Goal: Navigation & Orientation: Understand site structure

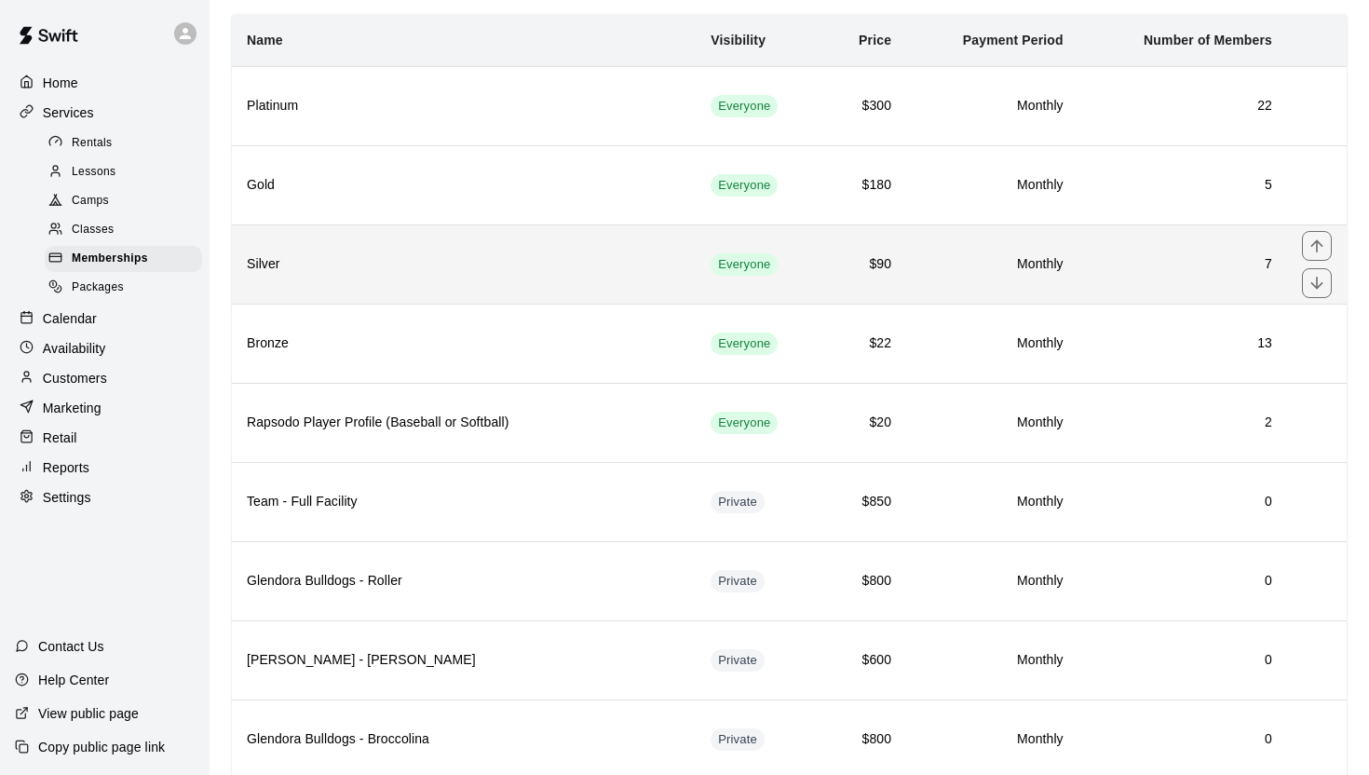
scroll to position [125, 0]
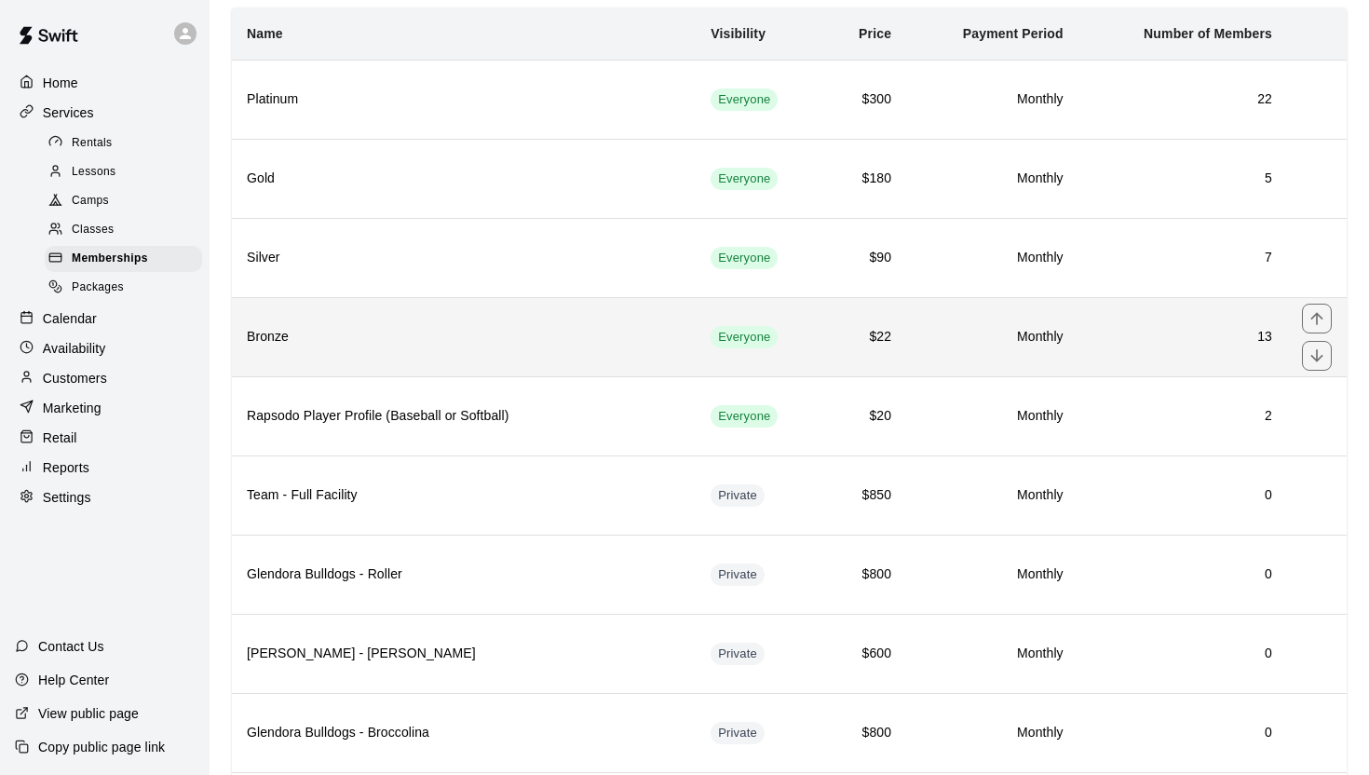
click at [419, 333] on h6 "Bronze" at bounding box center [464, 337] width 434 height 20
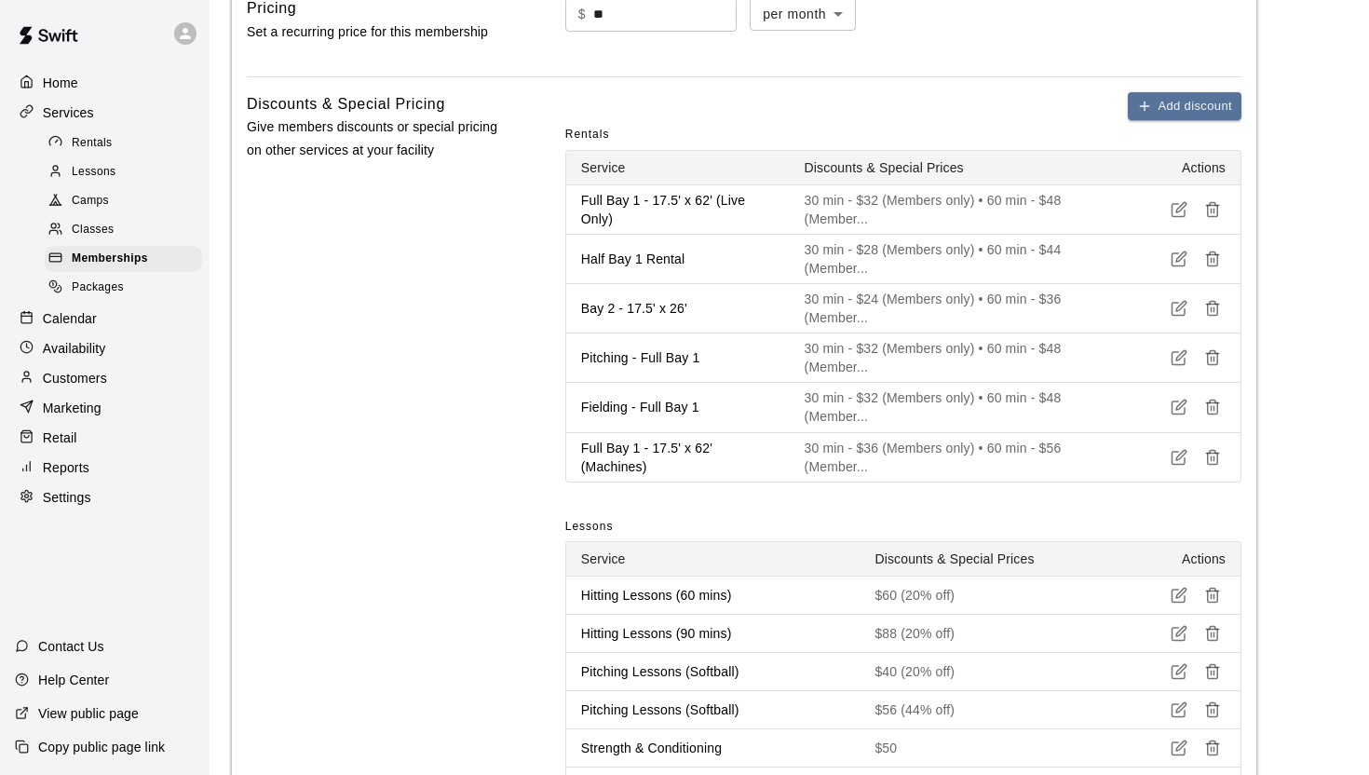
scroll to position [511, 0]
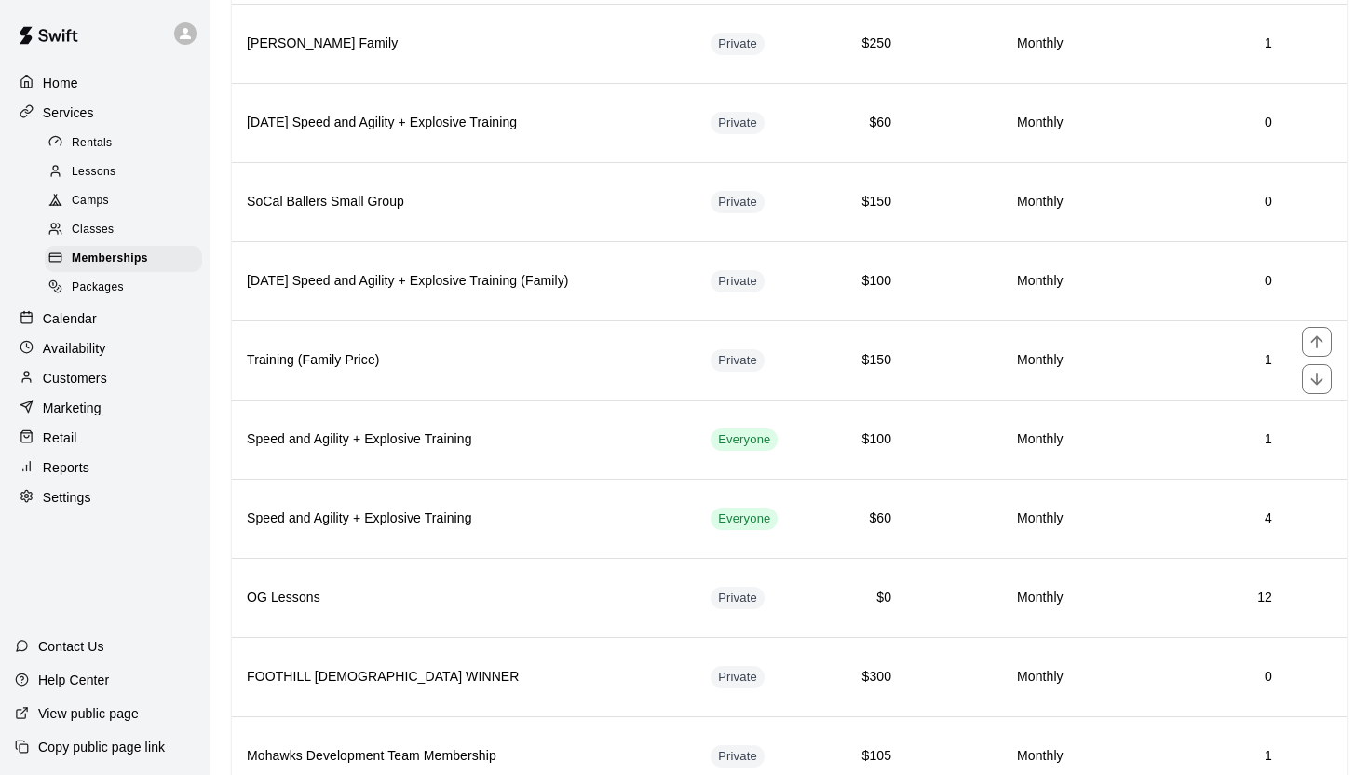
scroll to position [902, 0]
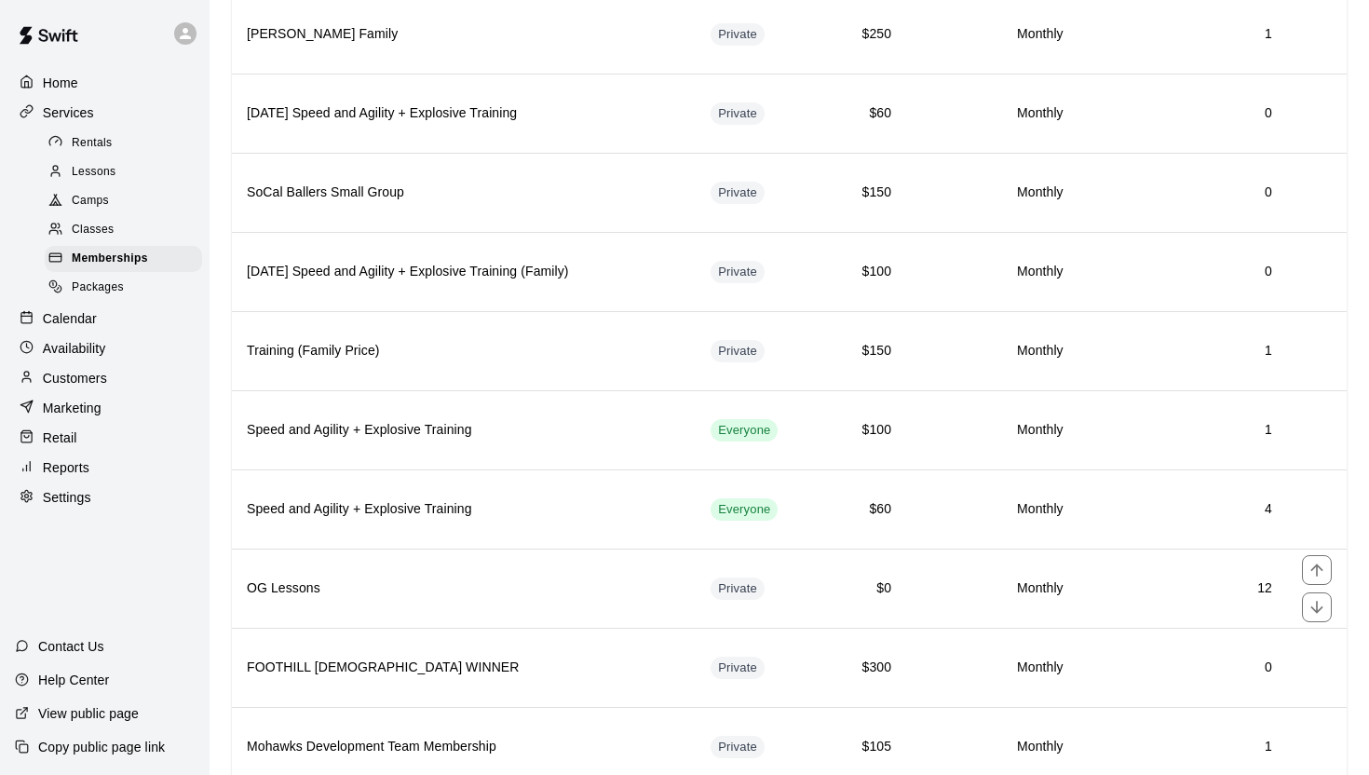
click at [555, 562] on th "OG Lessons" at bounding box center [464, 587] width 464 height 79
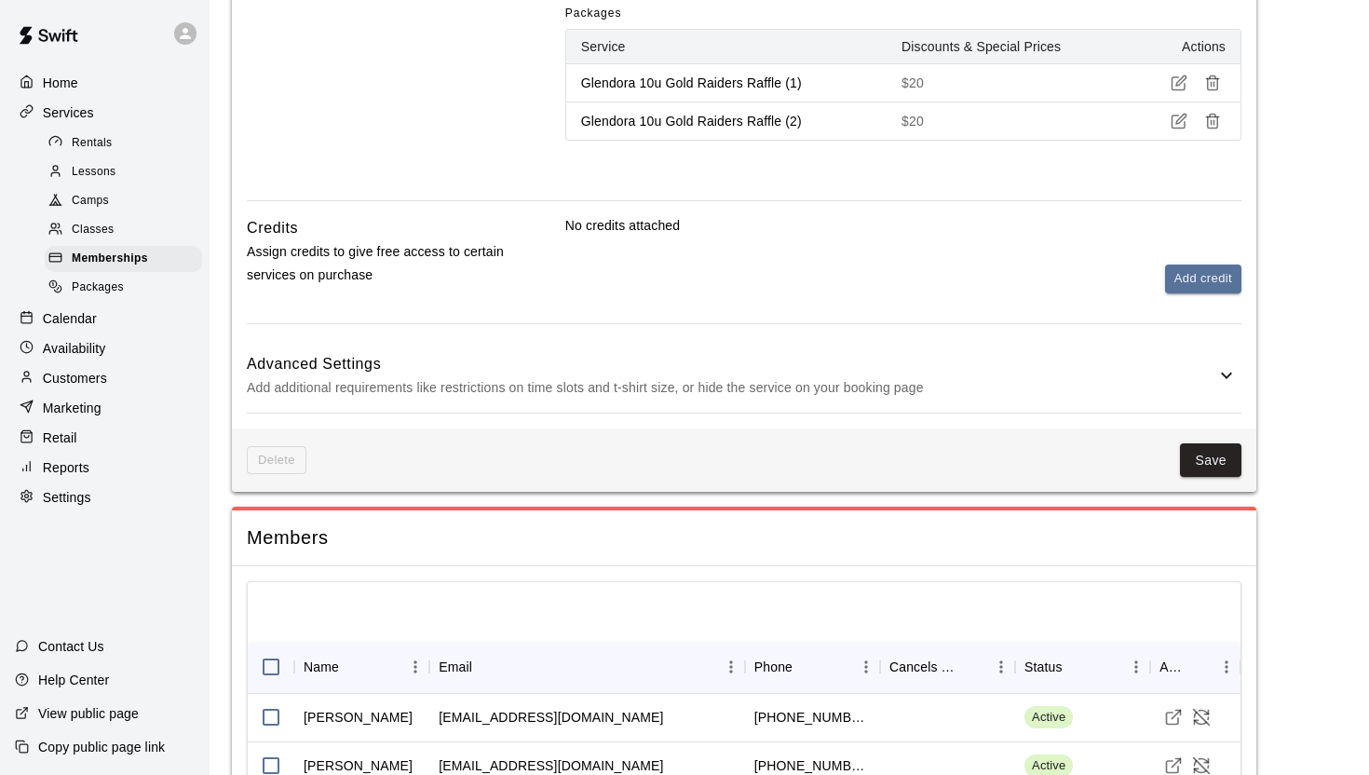
scroll to position [1590, 0]
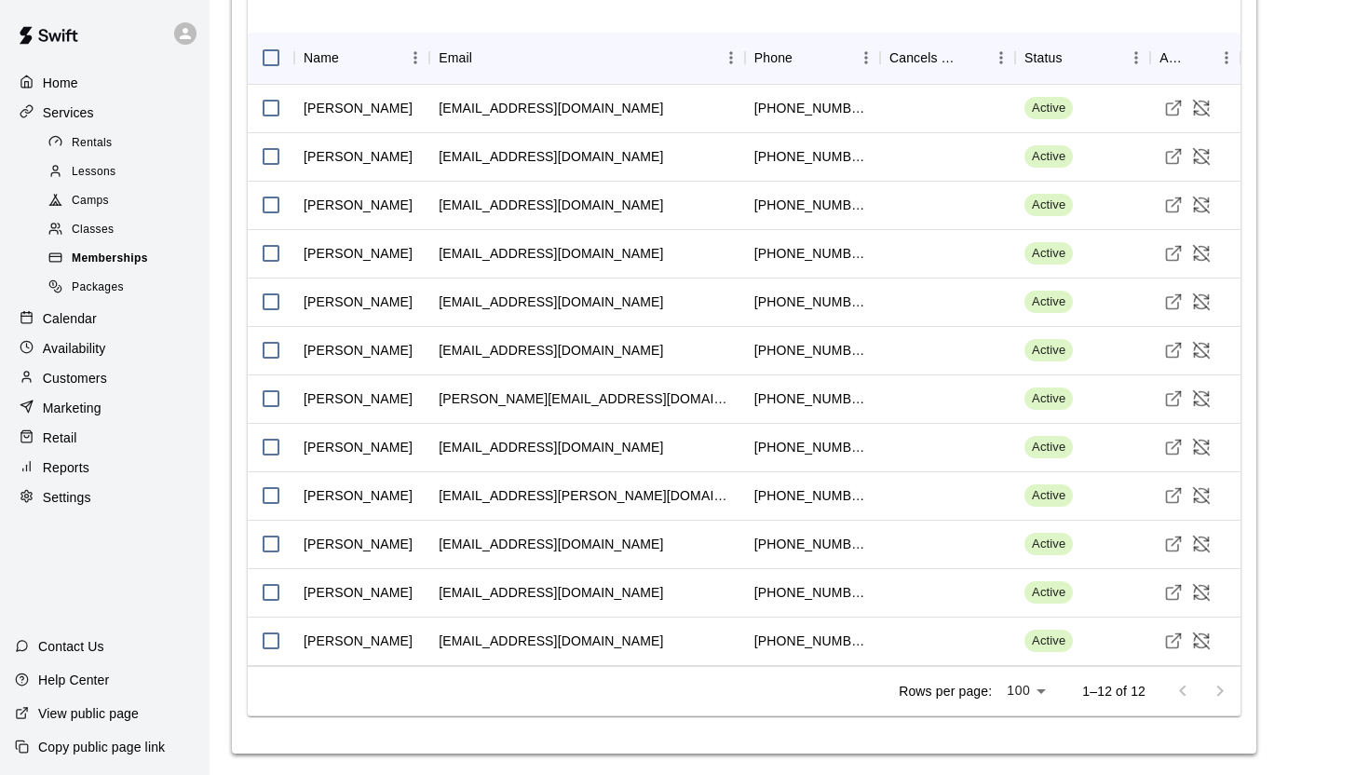
click at [115, 257] on span "Memberships" at bounding box center [110, 259] width 76 height 19
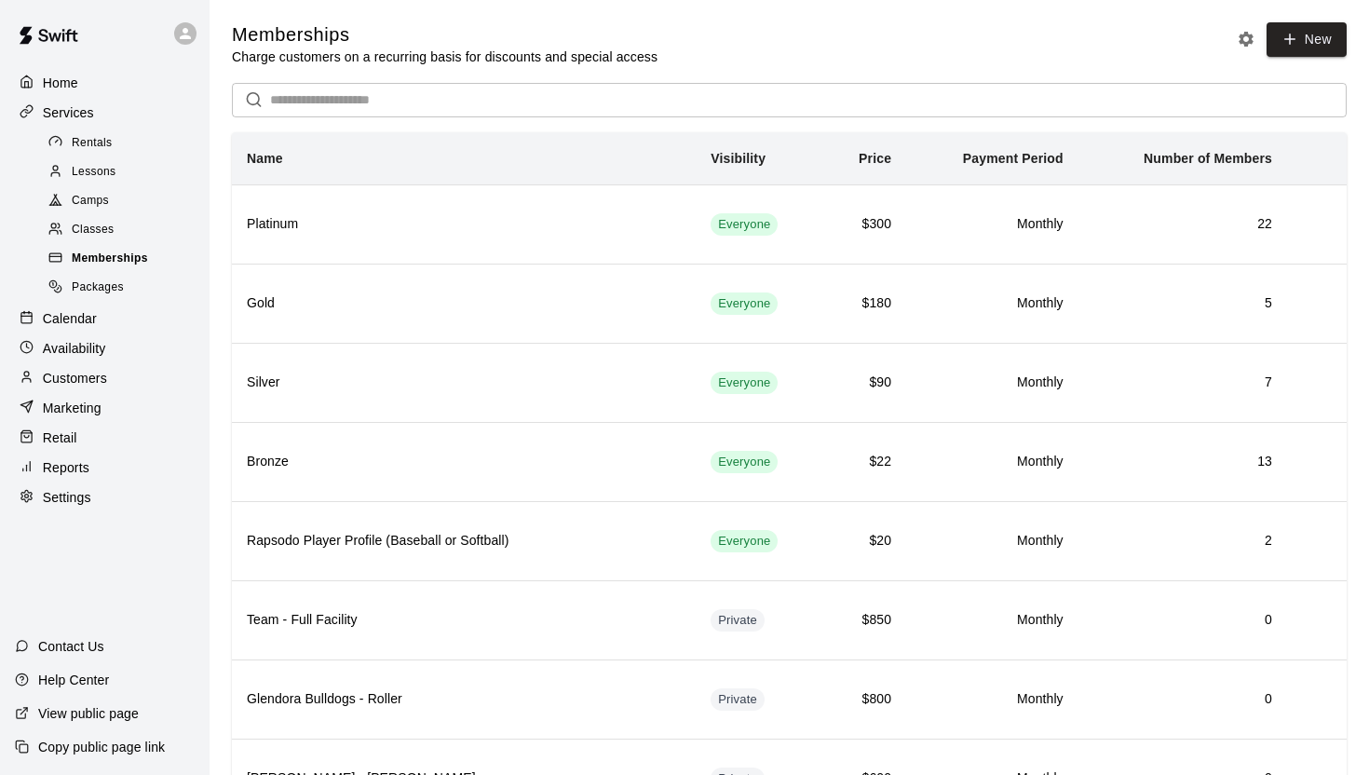
click at [115, 257] on span "Memberships" at bounding box center [110, 259] width 76 height 19
click at [101, 161] on div "Lessons" at bounding box center [123, 172] width 157 height 26
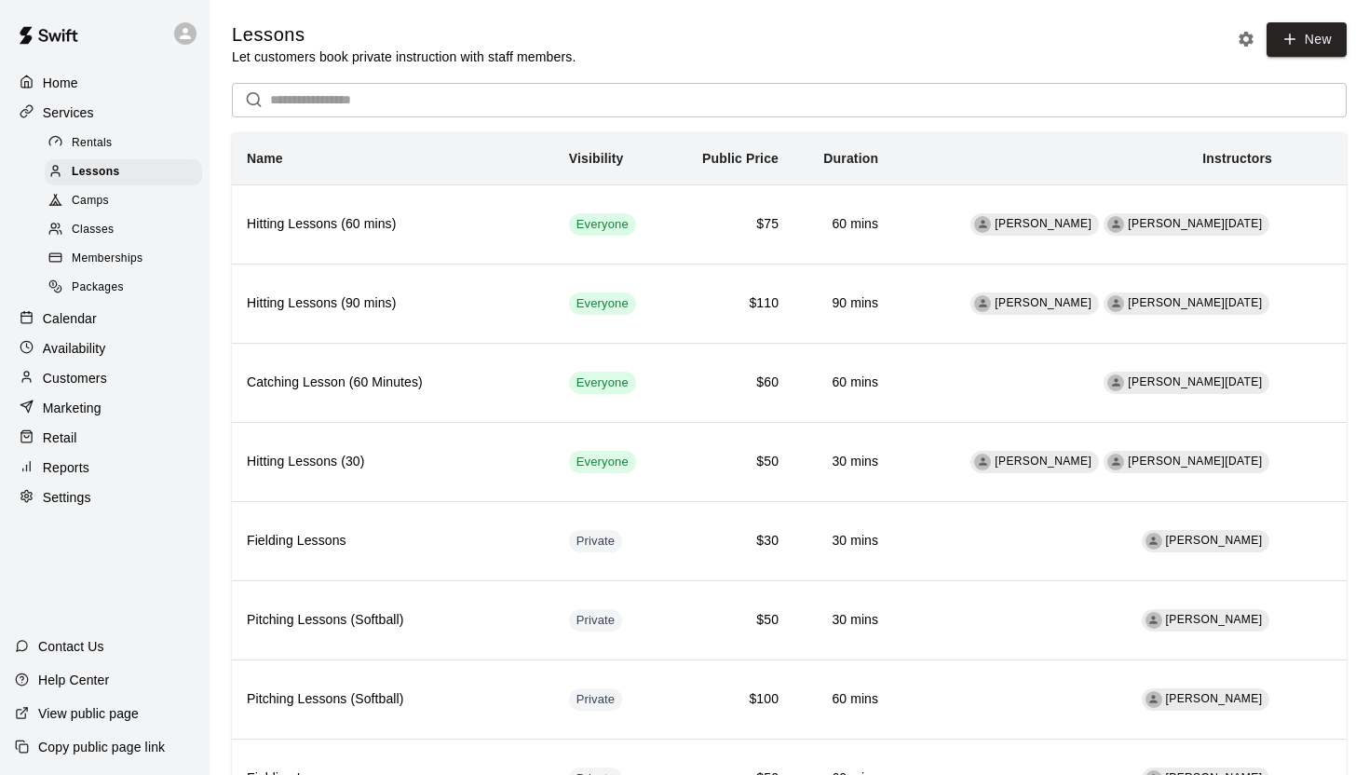
click at [118, 238] on div "Classes" at bounding box center [123, 230] width 157 height 26
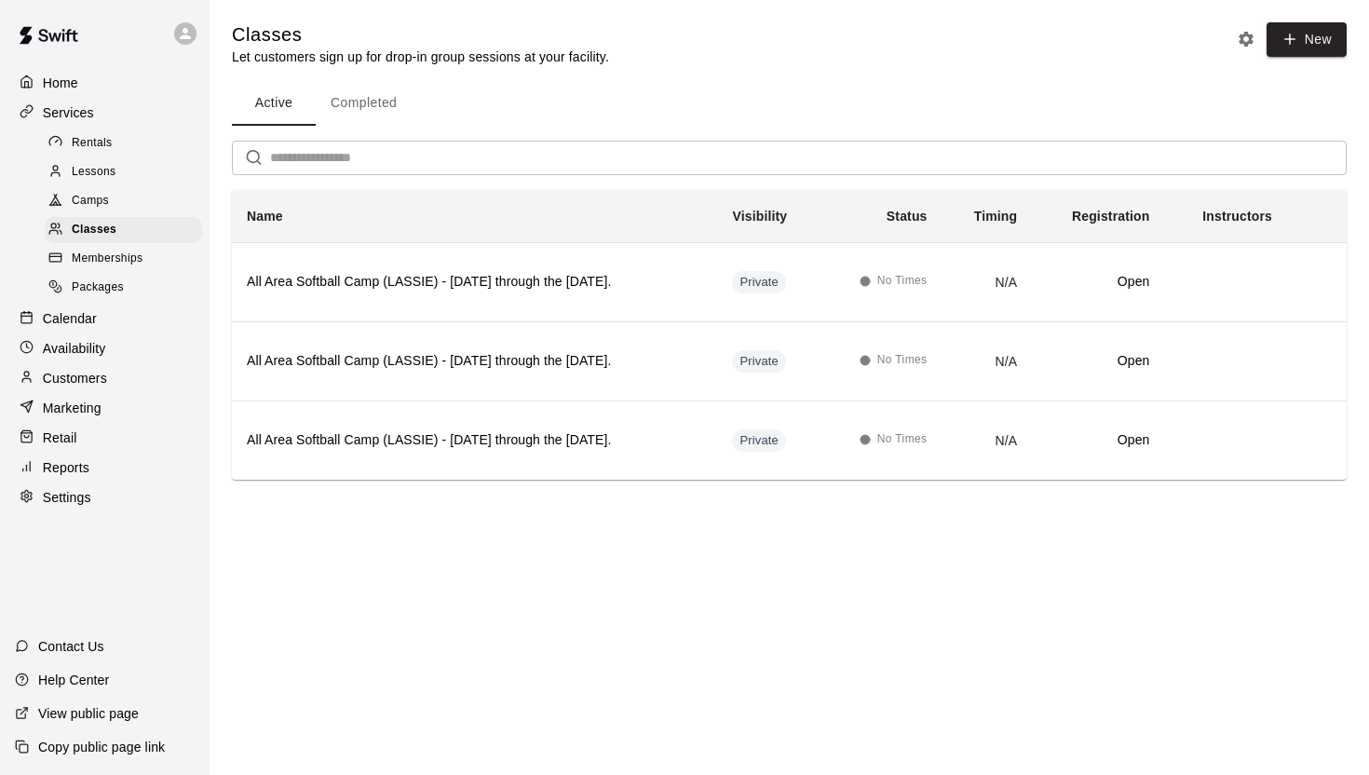
click at [106, 321] on div "Calendar" at bounding box center [105, 318] width 180 height 28
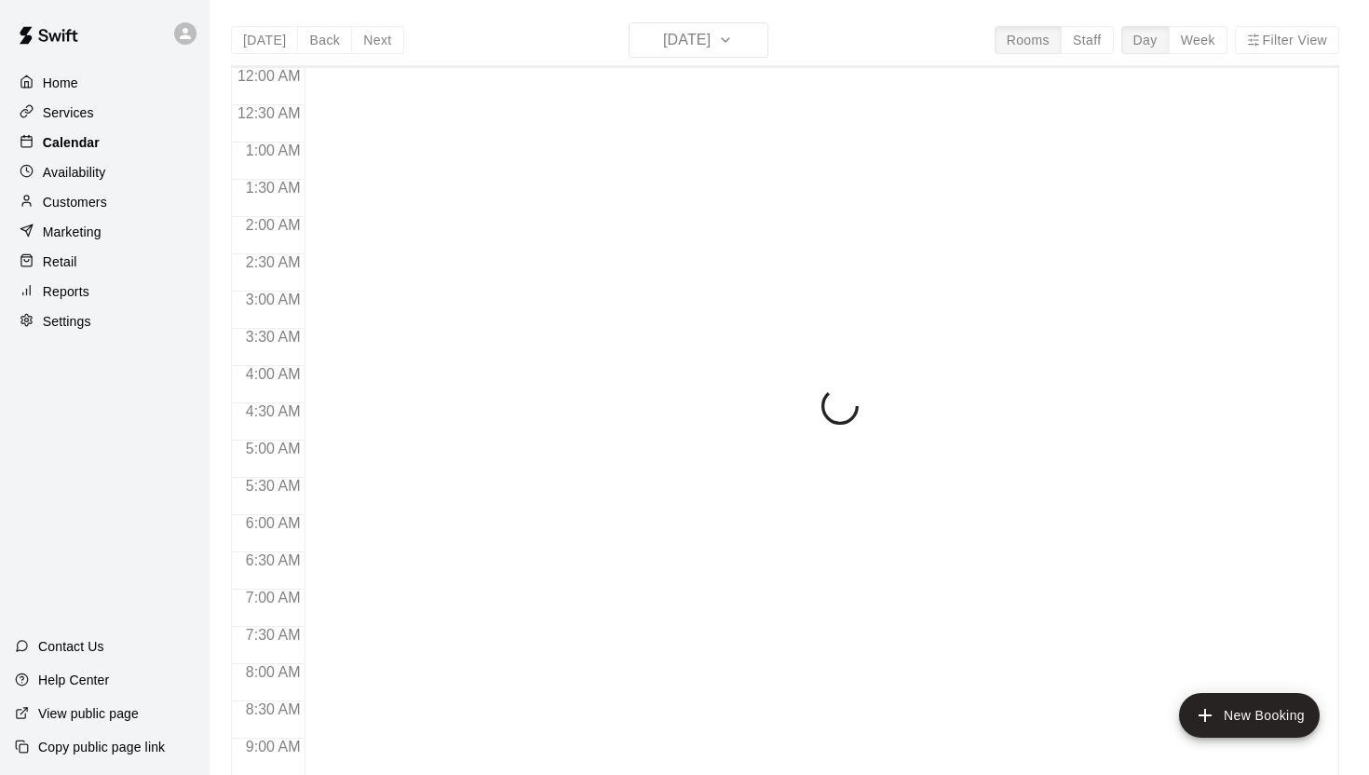
scroll to position [981, 0]
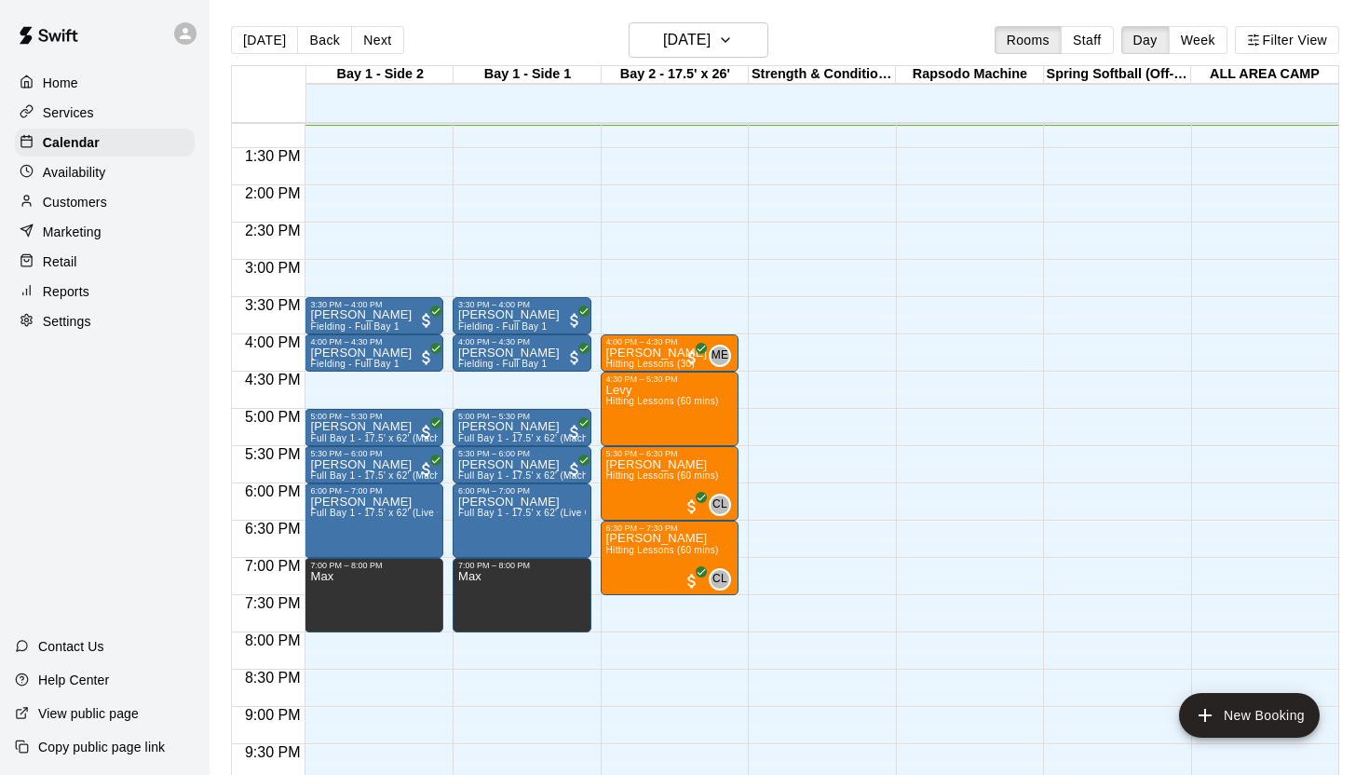
click at [136, 204] on div "Customers" at bounding box center [105, 202] width 180 height 28
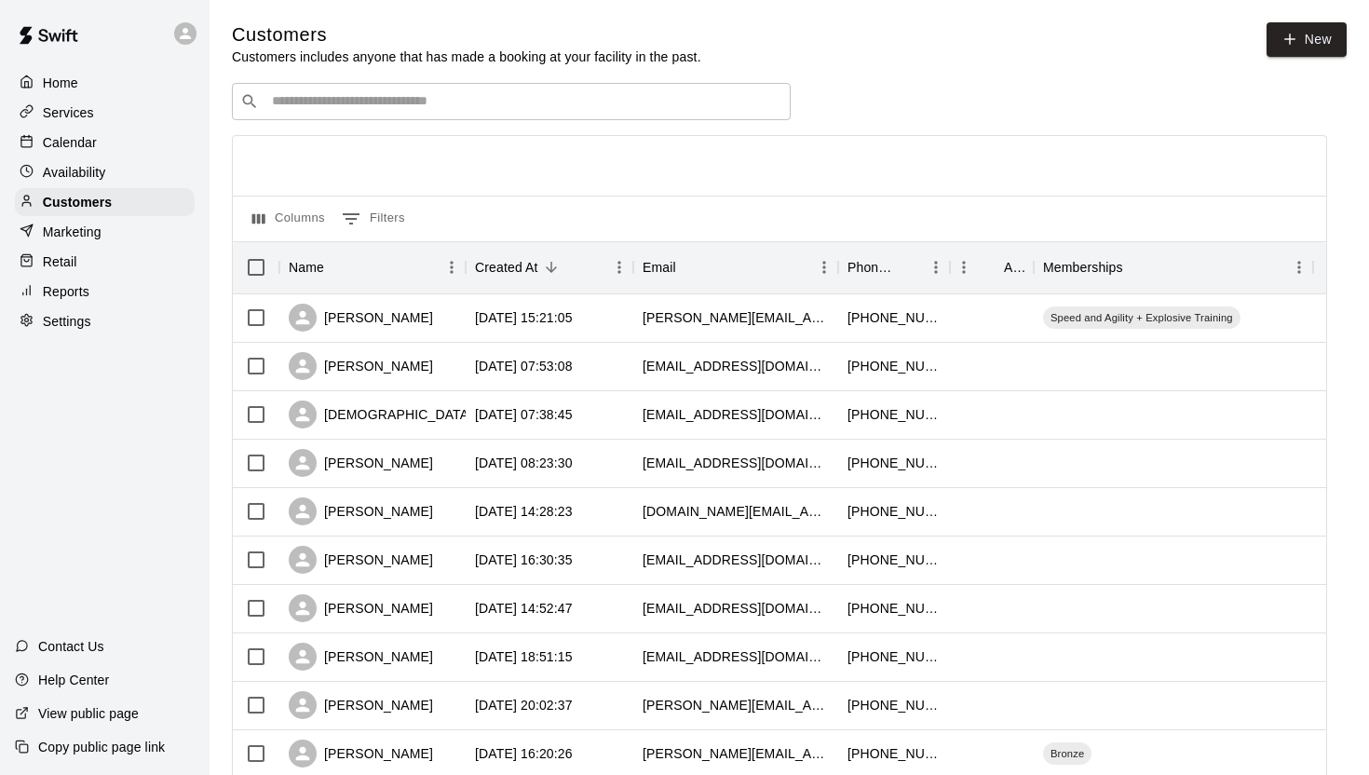
click at [107, 237] on div "Marketing" at bounding box center [105, 232] width 180 height 28
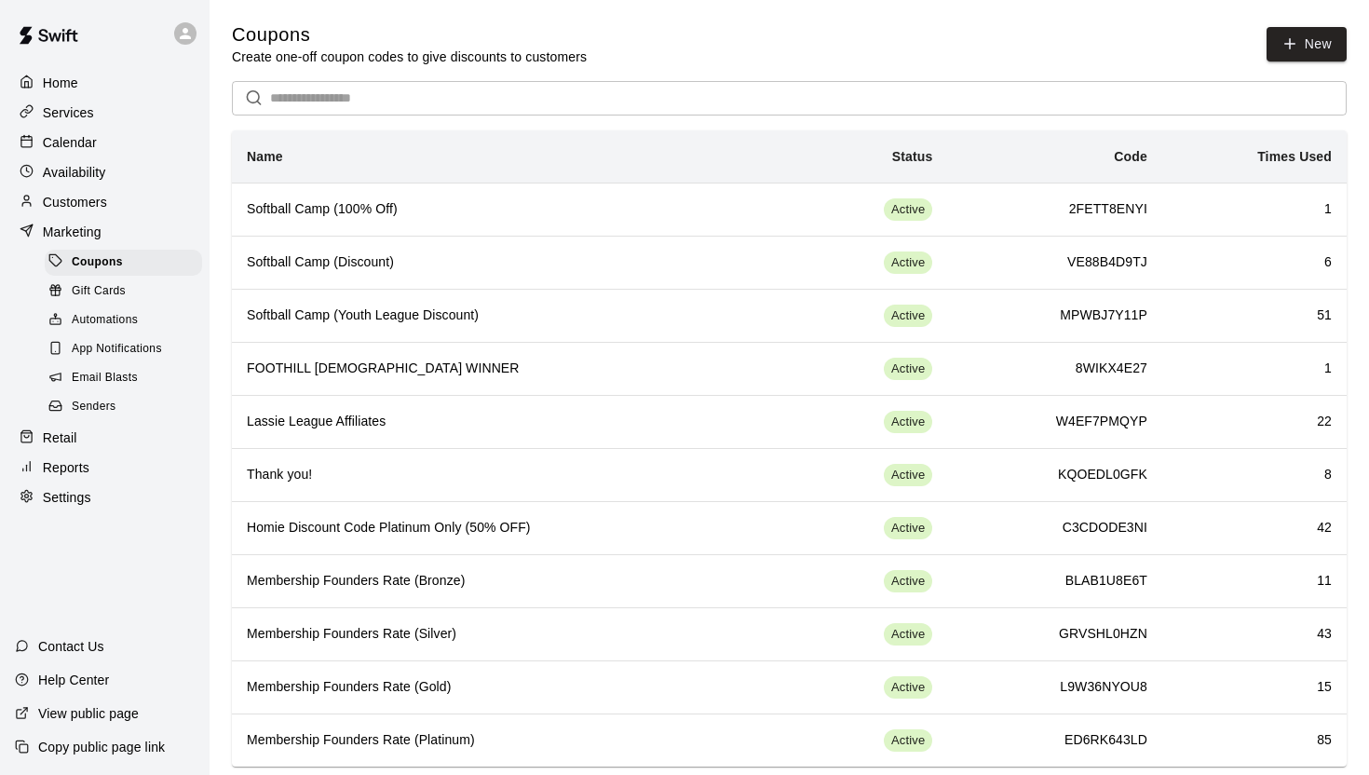
click at [126, 358] on span "App Notifications" at bounding box center [117, 349] width 90 height 19
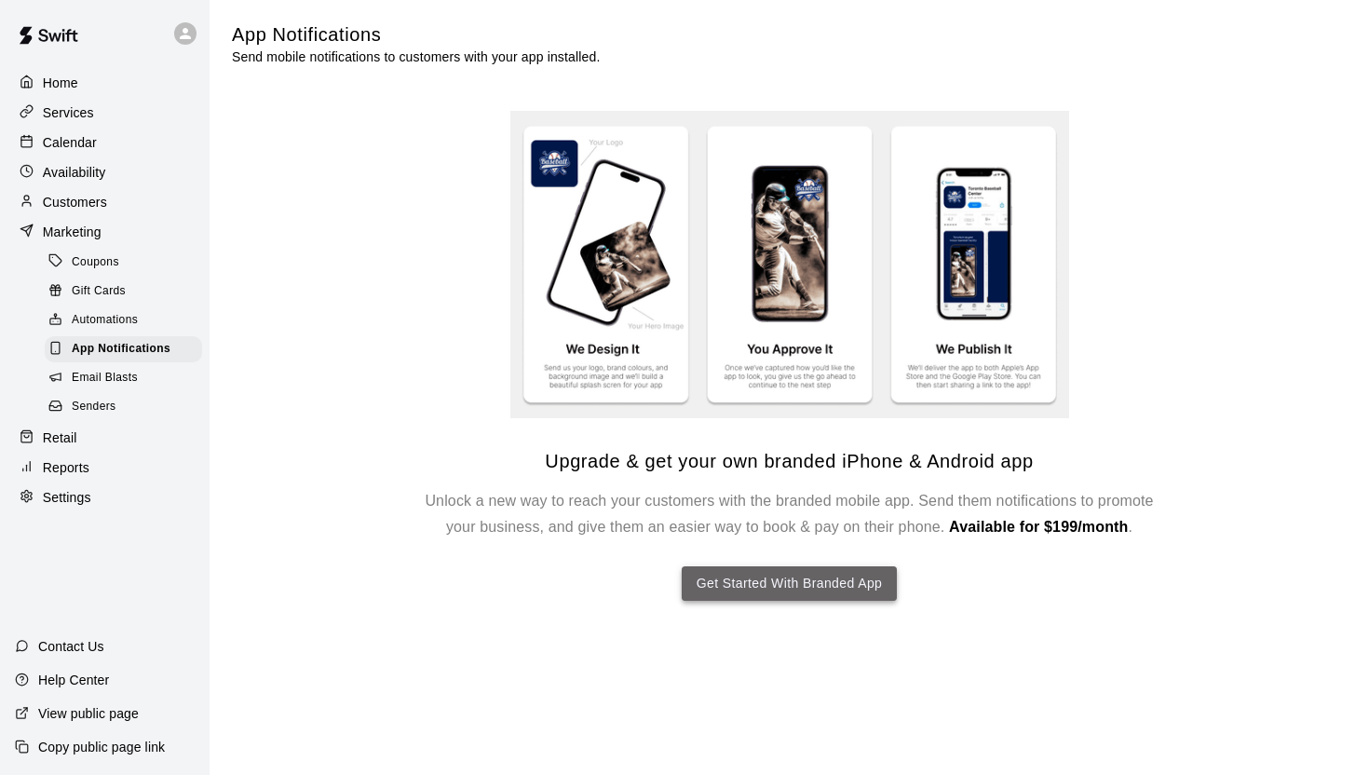
click at [777, 585] on button "Get Started With Branded App" at bounding box center [790, 583] width 216 height 34
